Goal: Check status: Verify the current state of an ongoing process or item

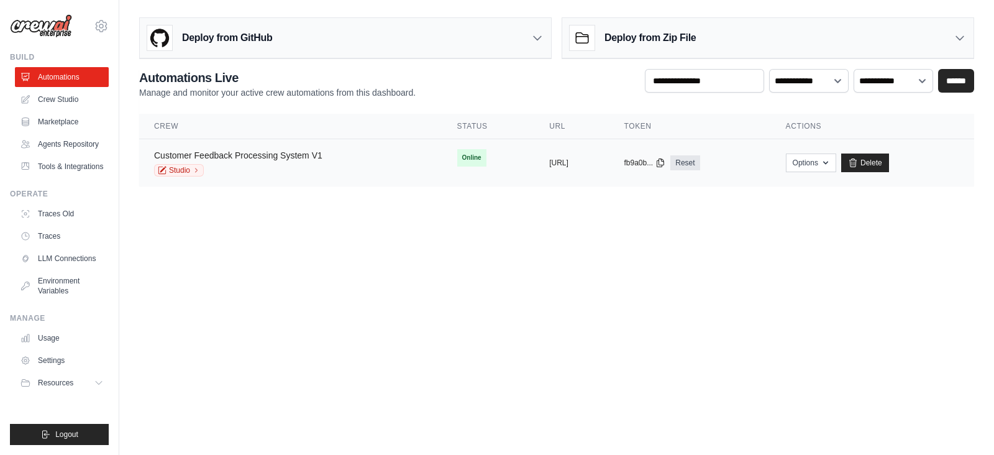
click at [281, 153] on link "Customer Feedback Processing System V1" at bounding box center [238, 155] width 168 height 10
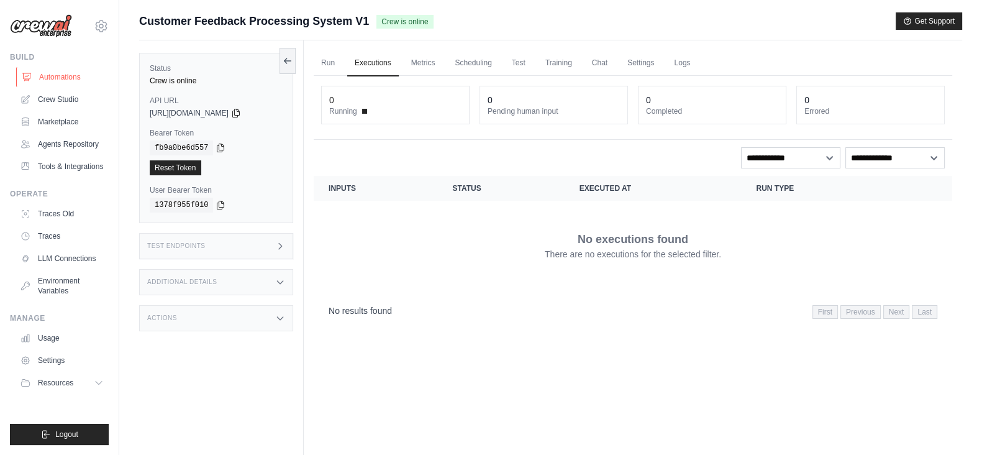
click at [62, 74] on link "Automations" at bounding box center [63, 77] width 94 height 20
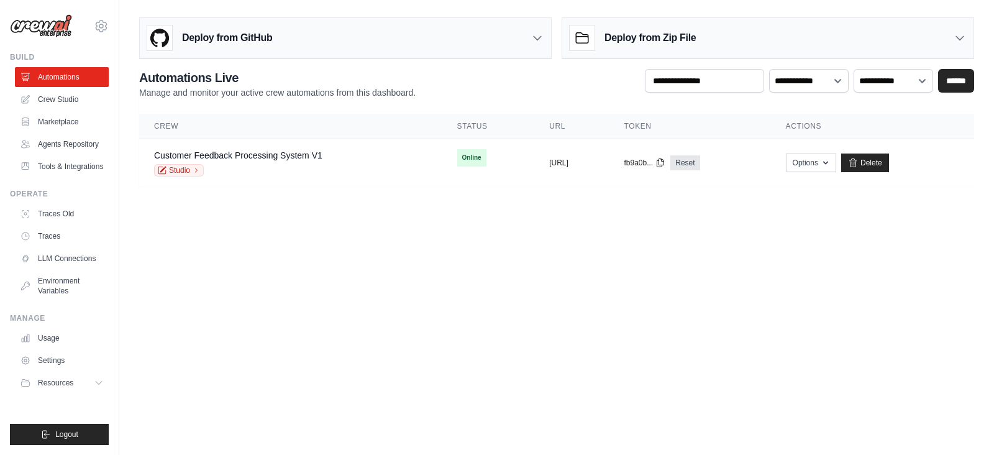
click at [562, 382] on body "[EMAIL_ADDRESS][DOMAIN_NAME] Settings Build Automations Resources Blog" at bounding box center [497, 227] width 994 height 455
click at [280, 152] on link "Customer Feedback Processing System V1" at bounding box center [238, 155] width 168 height 10
